Goal: Task Accomplishment & Management: Use online tool/utility

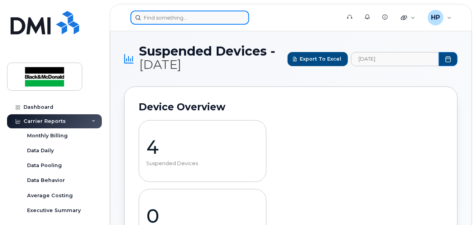
click at [161, 21] on input at bounding box center [190, 18] width 119 height 14
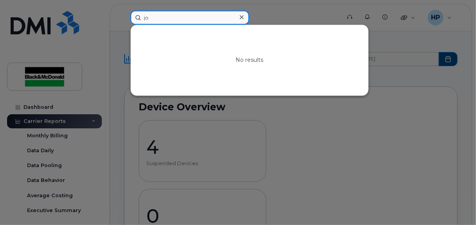
type input "j"
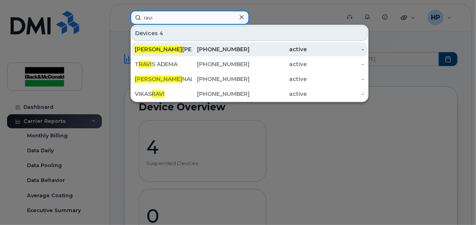
type input "ravi"
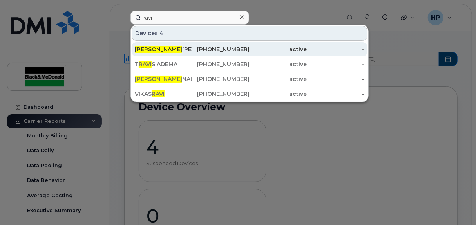
click at [182, 45] on div "Ravi Jodhan" at bounding box center [163, 49] width 57 height 8
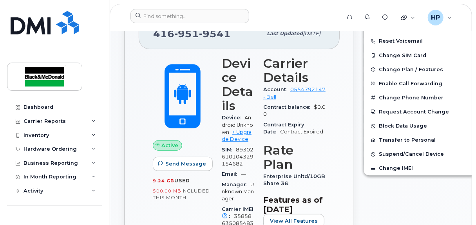
scroll to position [274, 0]
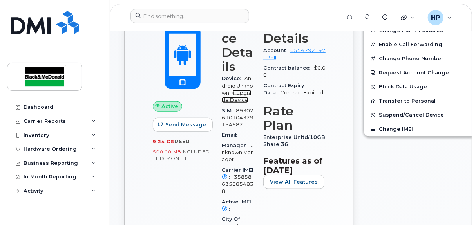
click at [228, 103] on link "+ Upgrade Device" at bounding box center [237, 96] width 30 height 13
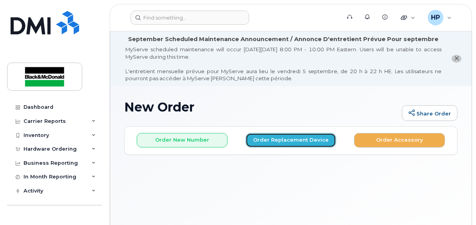
click at [279, 139] on button "Order Replacement Device" at bounding box center [291, 140] width 91 height 15
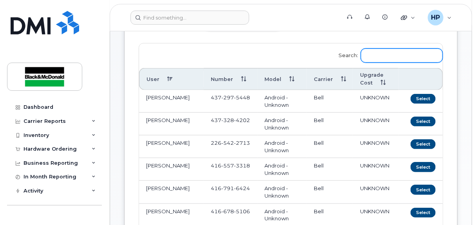
scroll to position [118, 0]
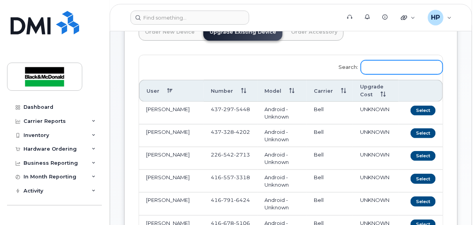
click at [389, 64] on input "Search:" at bounding box center [402, 67] width 82 height 14
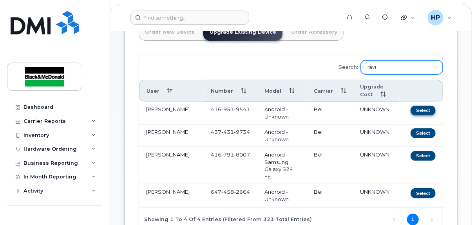
type input "ravi"
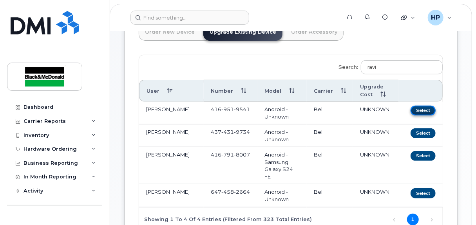
click at [424, 110] on button "Select" at bounding box center [423, 111] width 25 height 10
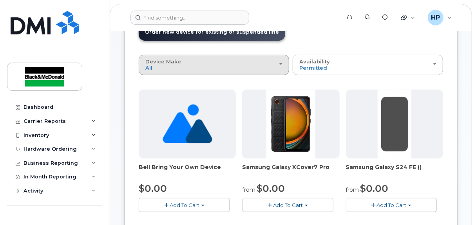
click at [256, 60] on div "Device Make All Android [GEOGRAPHIC_DATA] HUB Modem Unknown" at bounding box center [213, 65] width 137 height 12
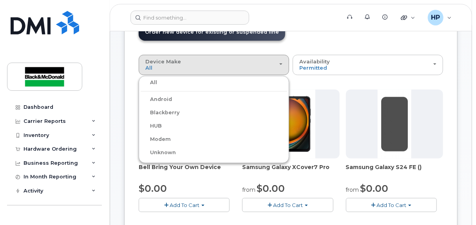
click at [173, 101] on div "Android" at bounding box center [214, 99] width 147 height 9
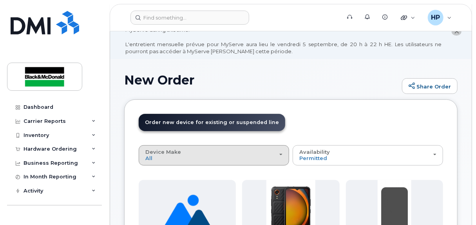
scroll to position [39, 0]
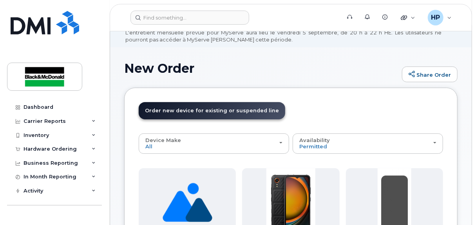
click at [245, 108] on span "Order new device for existing or suspended line" at bounding box center [212, 111] width 134 height 6
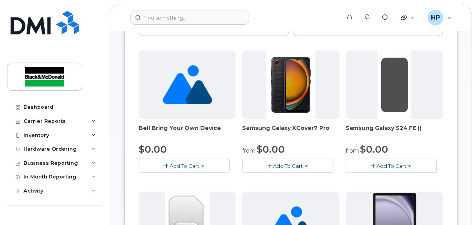
scroll to position [0, 0]
